Goal: Transaction & Acquisition: Download file/media

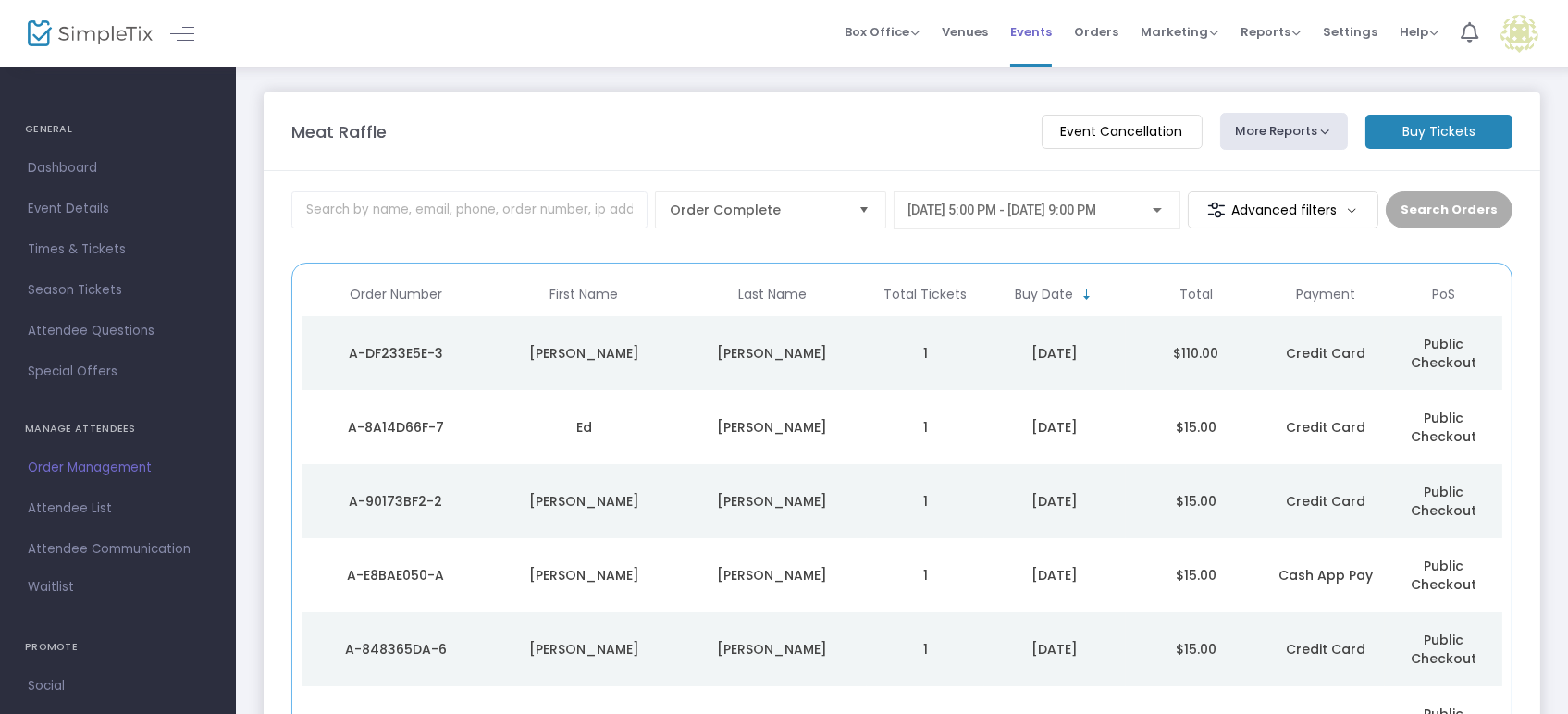
click at [1041, 33] on span "Events" at bounding box center [1031, 32] width 41 height 47
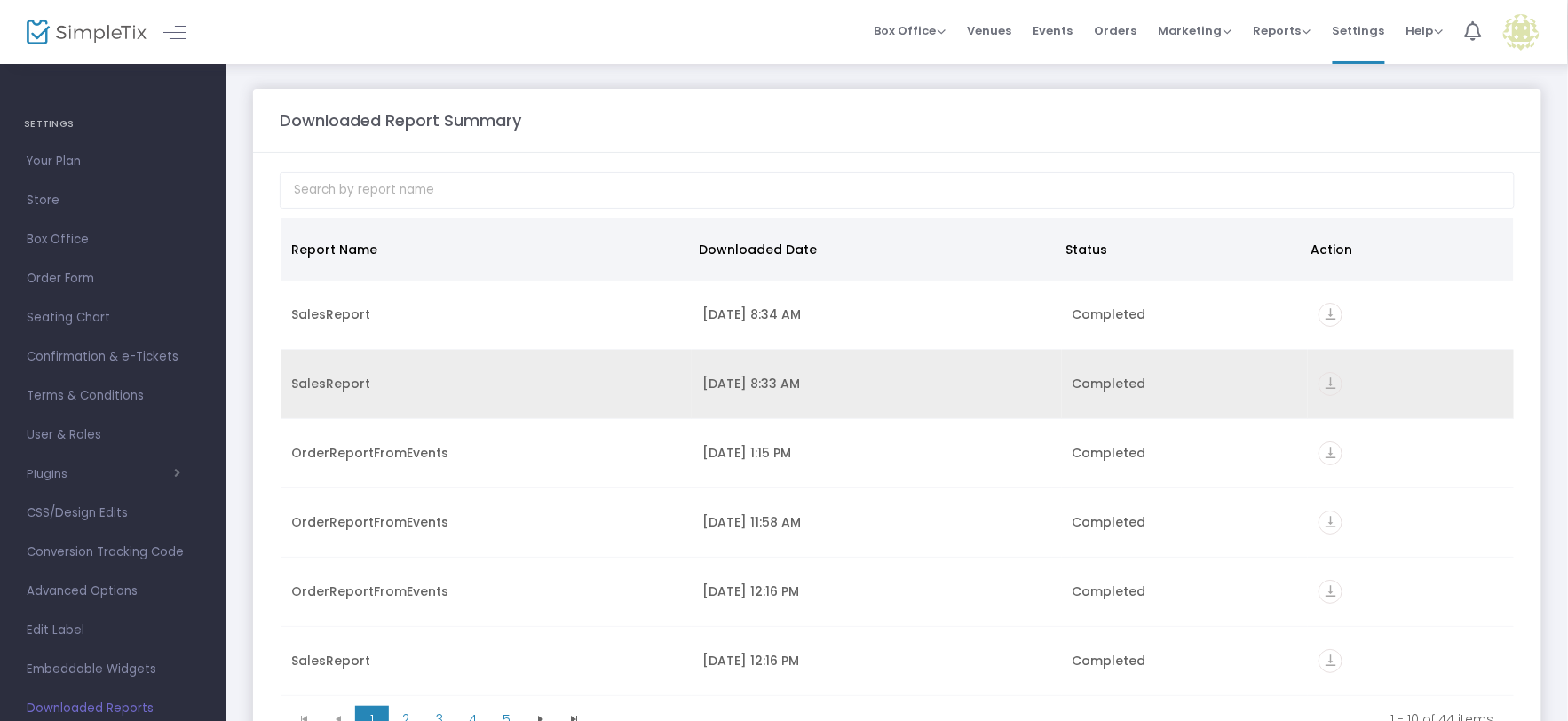
click at [1321, 384] on icon "vertical_align_bottom" at bounding box center [1329, 384] width 24 height 24
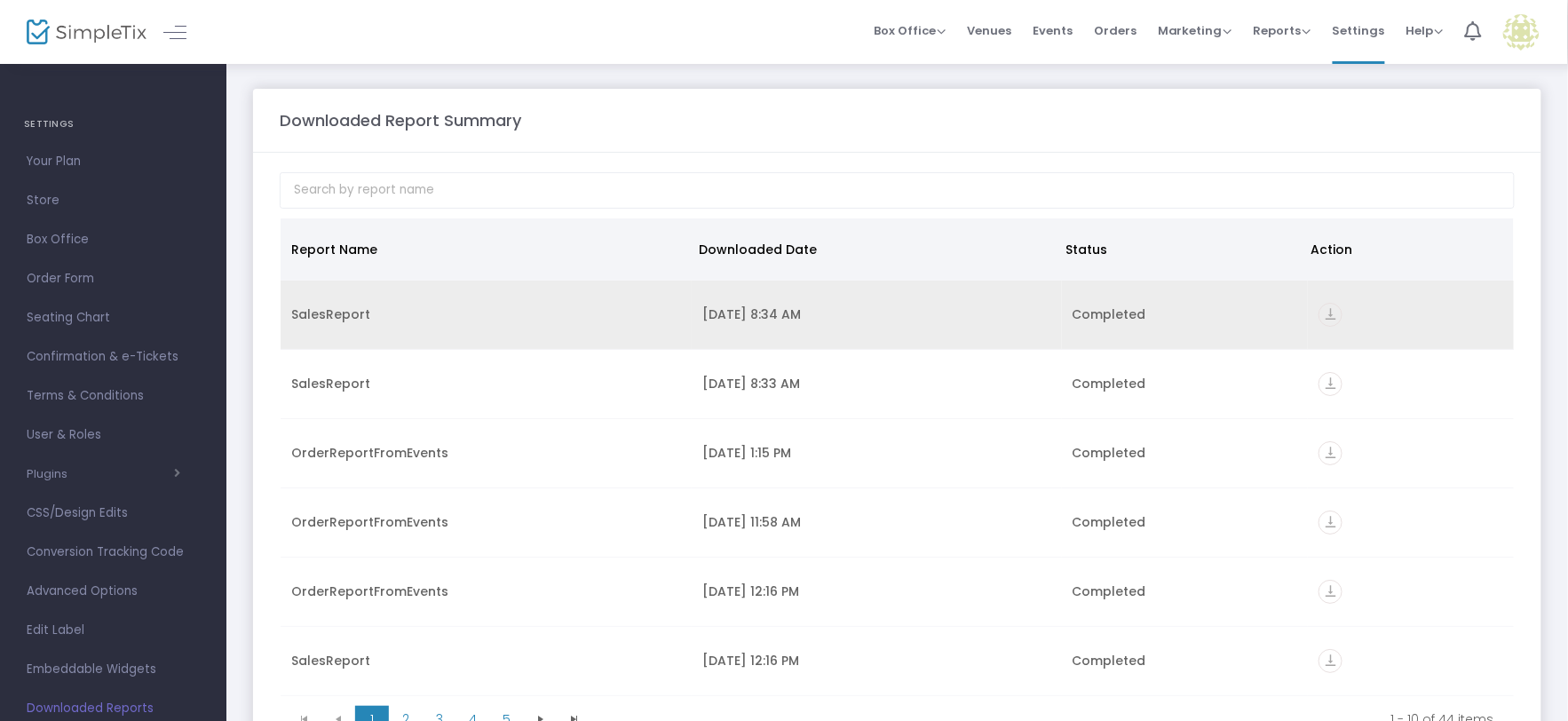
click at [1323, 312] on icon "vertical_align_bottom" at bounding box center [1329, 315] width 24 height 24
